Goal: Transaction & Acquisition: Purchase product/service

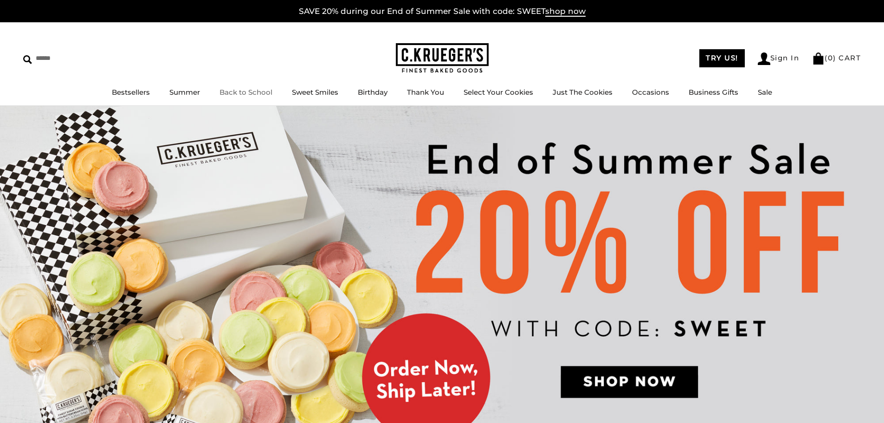
click at [229, 93] on link "Back to School" at bounding box center [246, 92] width 53 height 9
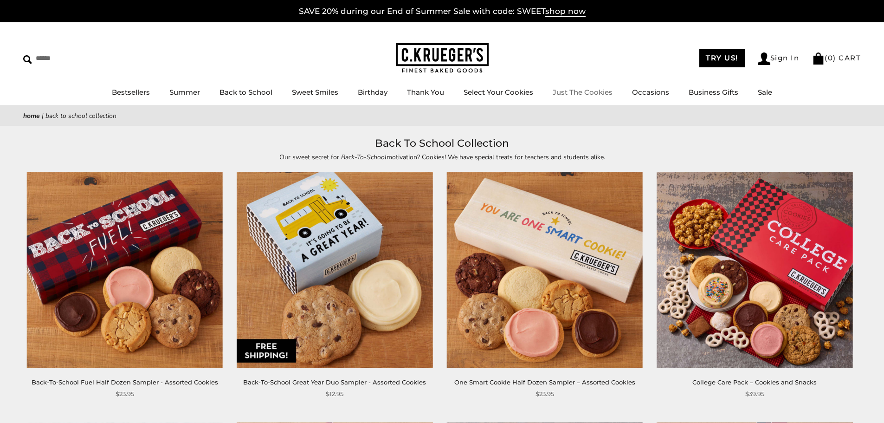
click at [597, 94] on link "Just The Cookies" at bounding box center [583, 92] width 60 height 9
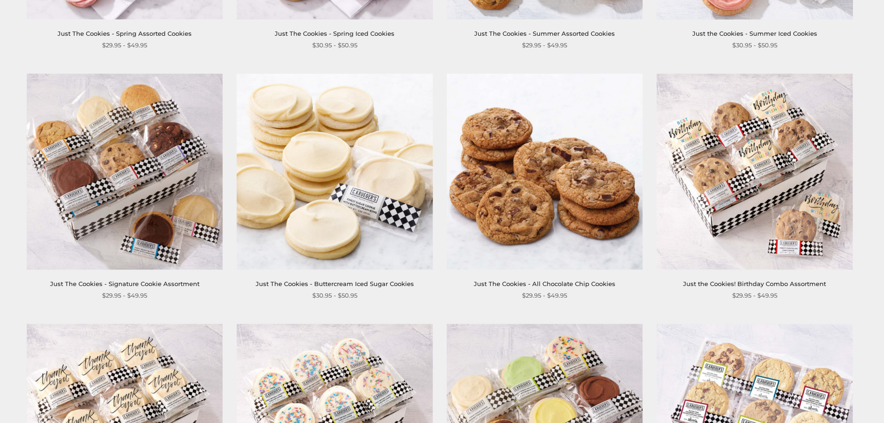
scroll to position [418, 0]
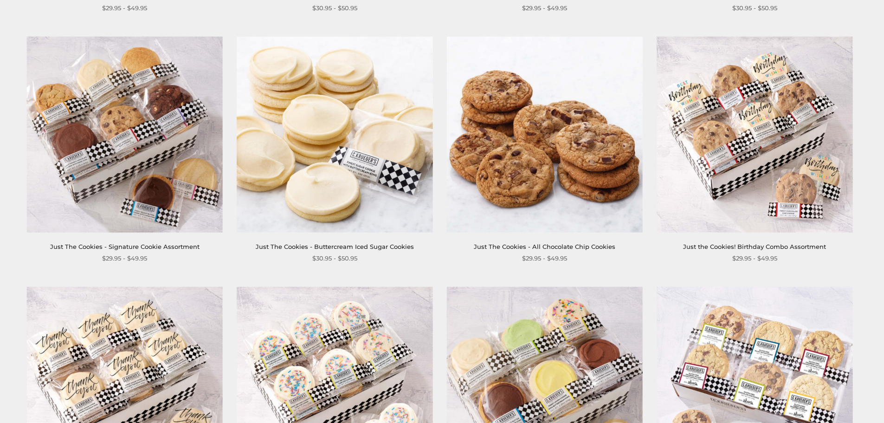
click at [576, 136] on img at bounding box center [545, 134] width 196 height 196
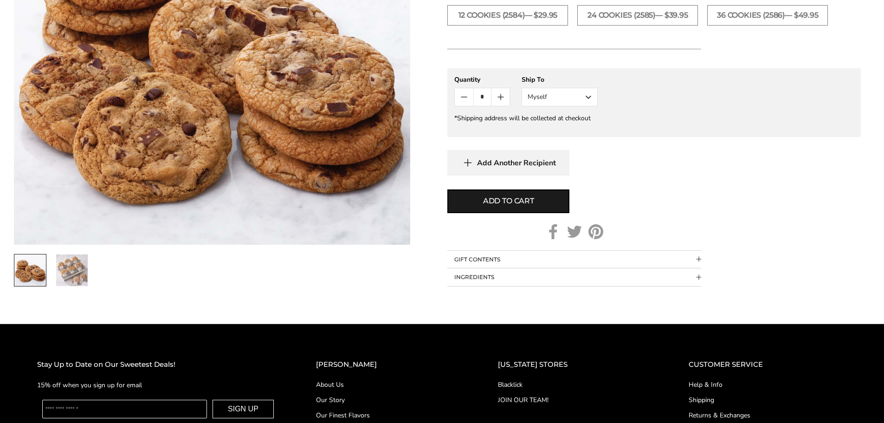
scroll to position [511, 0]
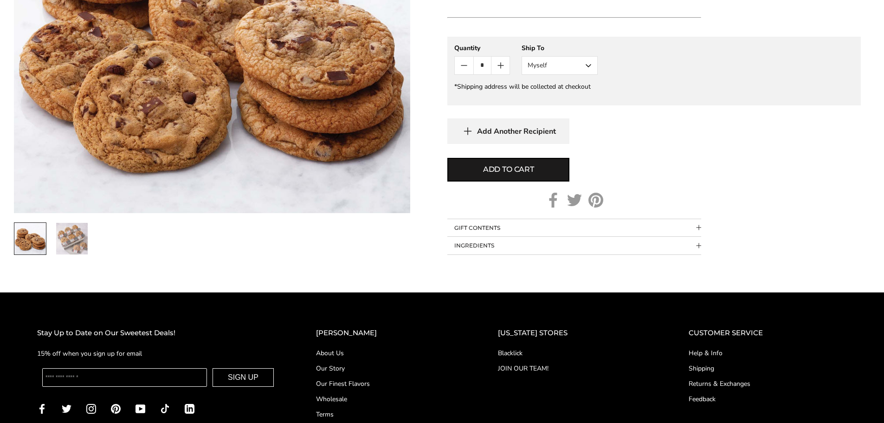
click at [697, 243] on span "Collapsible block button" at bounding box center [698, 245] width 5 height 5
